Goal: Obtain resource: Obtain resource

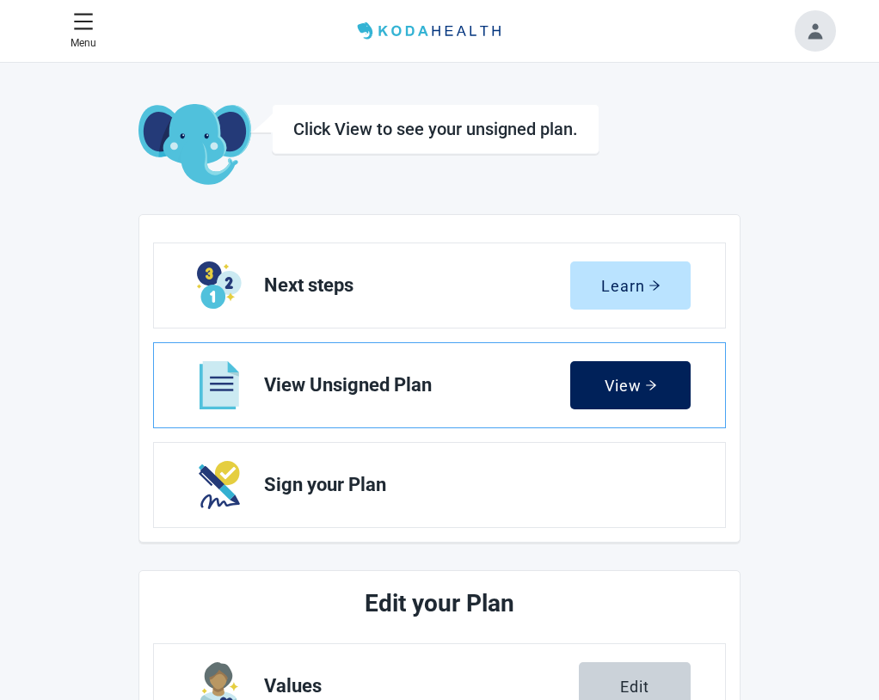
click at [657, 387] on div "View" at bounding box center [631, 385] width 52 height 17
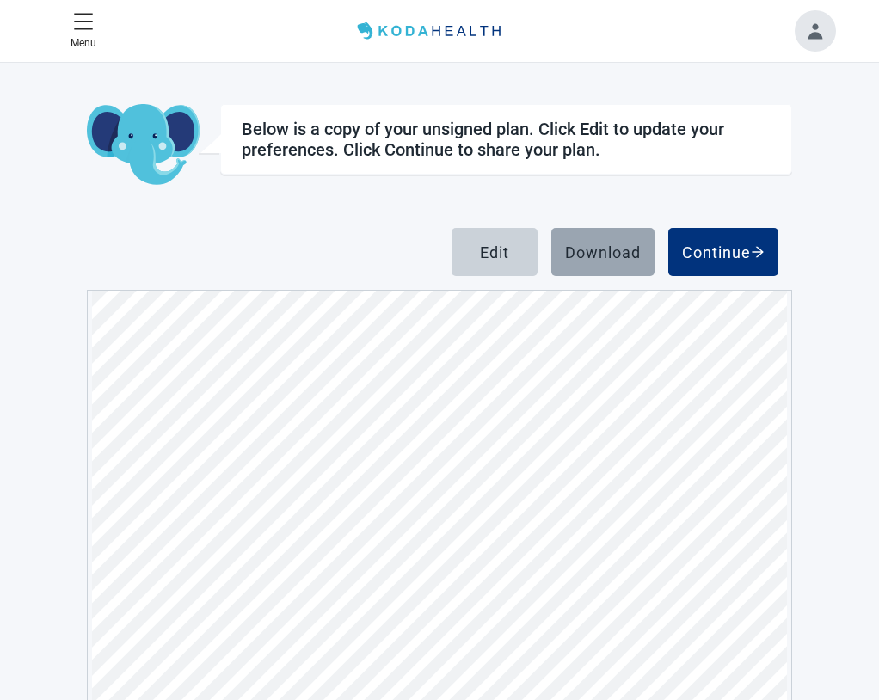
click at [641, 256] on div "Download" at bounding box center [603, 251] width 76 height 17
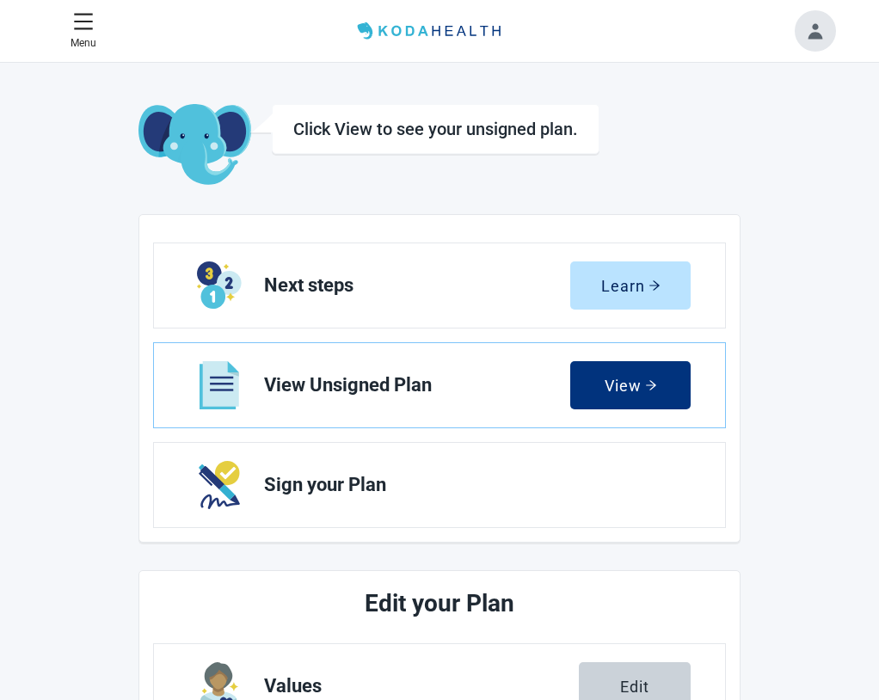
drag, startPoint x: 130, startPoint y: 38, endPoint x: 163, endPoint y: 149, distance: 115.9
click at [0, 0] on div "Home" at bounding box center [0, 0] width 0 height 0
drag, startPoint x: 138, startPoint y: 29, endPoint x: 183, endPoint y: 22, distance: 46.3
click at [0, 0] on div "Home" at bounding box center [0, 0] width 0 height 0
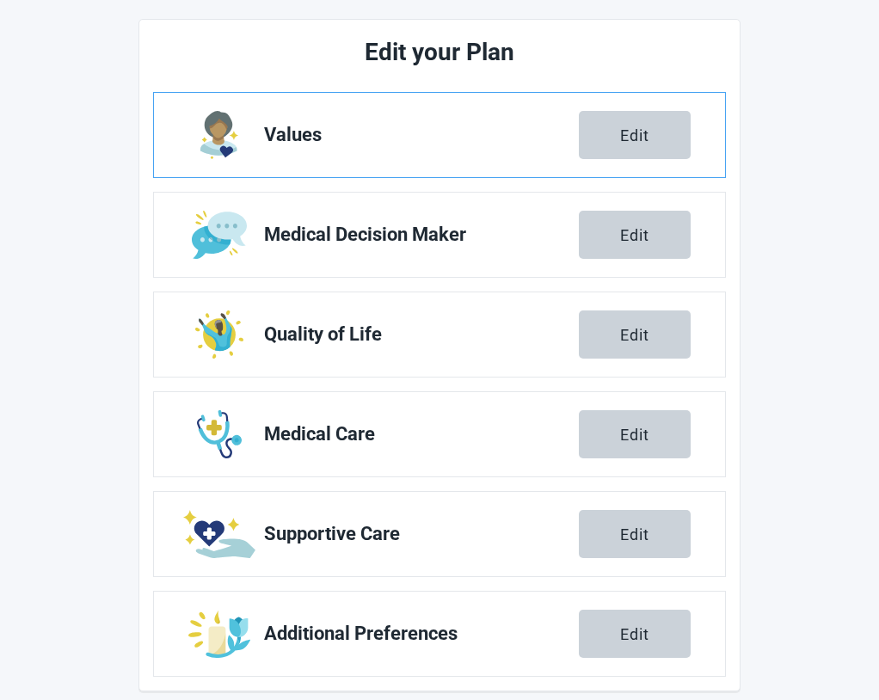
scroll to position [570, 0]
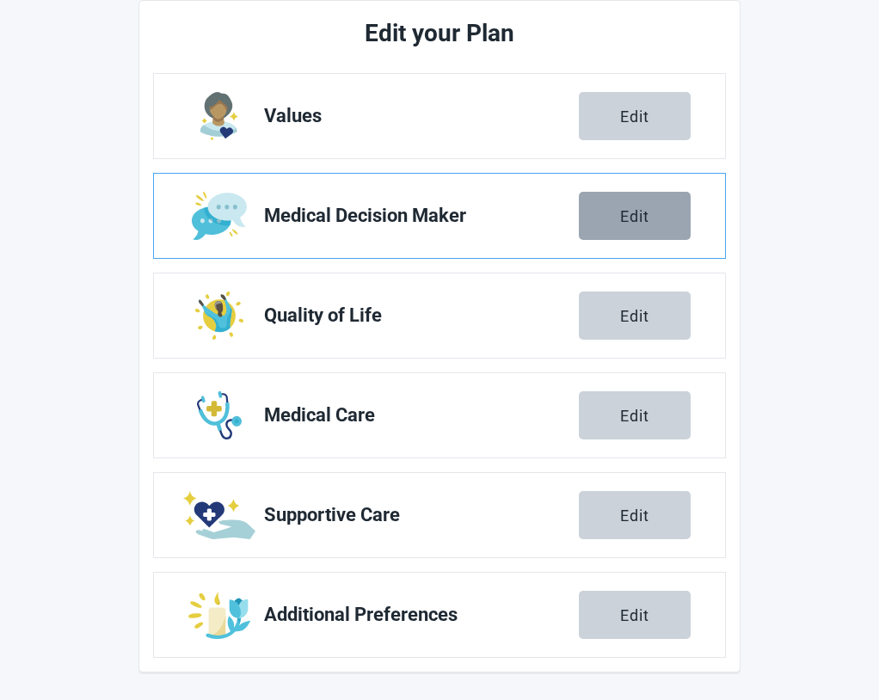
click at [687, 215] on button "Edit" at bounding box center [635, 216] width 112 height 48
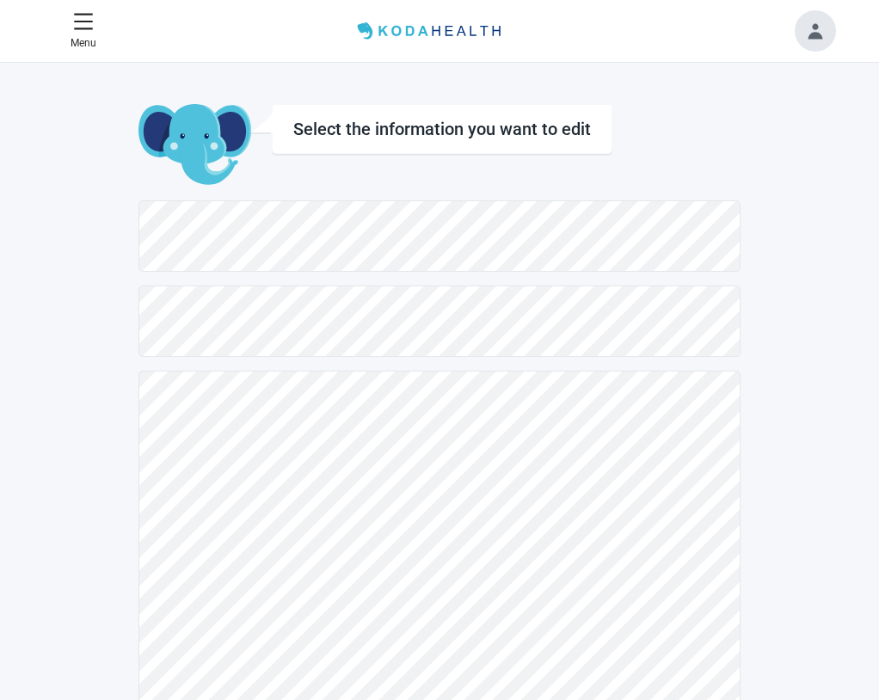
click at [0, 0] on h2 "View Unsigned Plan" at bounding box center [0, 0] width 0 height 0
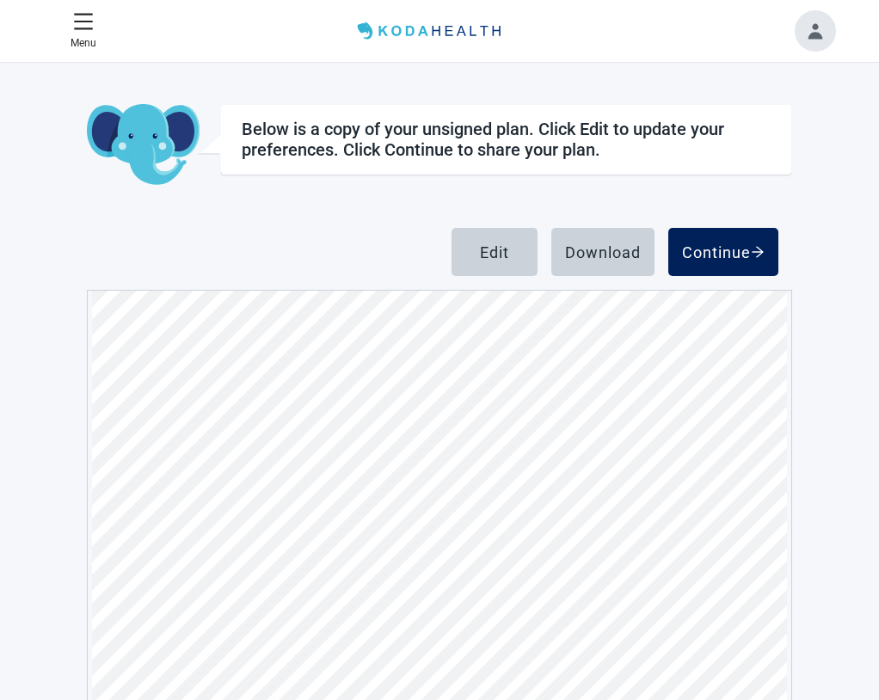
click at [765, 250] on div "Continue" at bounding box center [723, 251] width 83 height 17
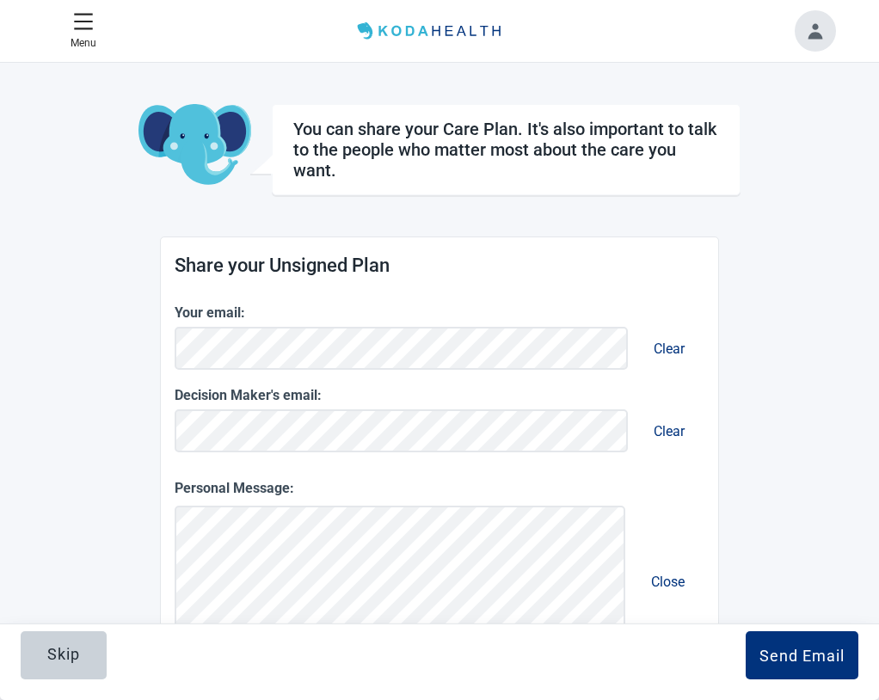
click at [820, 29] on button "Toggle account menu" at bounding box center [815, 30] width 41 height 41
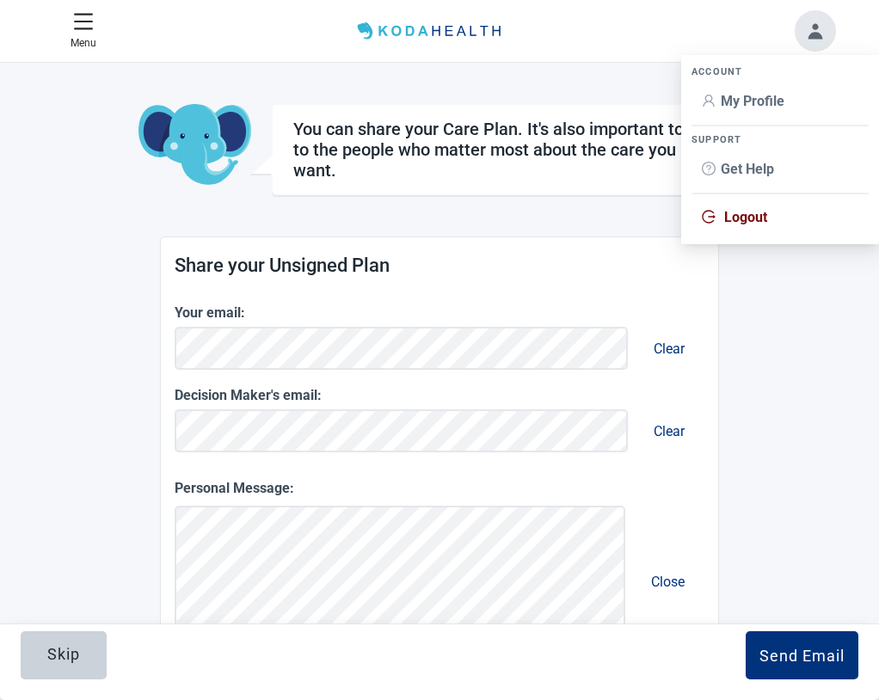
click at [815, 34] on button "Toggle account menu" at bounding box center [815, 30] width 41 height 41
